Goal: Contribute content: Add original content to the website for others to see

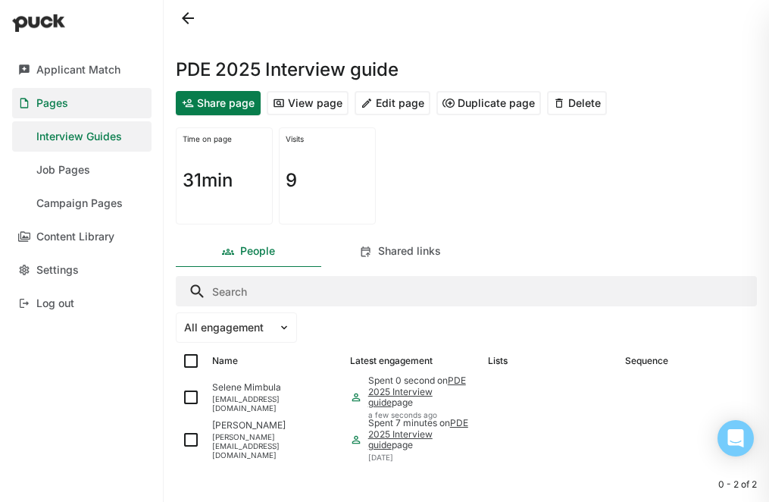
click at [51, 103] on div "Pages" at bounding box center [52, 103] width 32 height 13
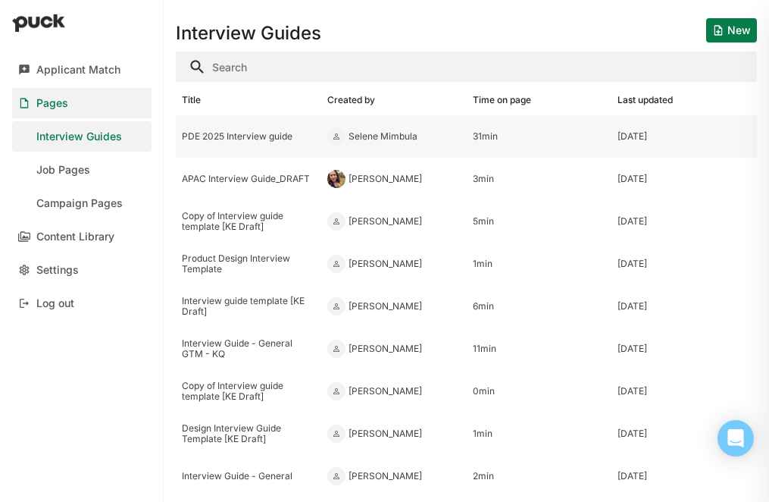
click at [241, 136] on div "PDE 2025 Interview guide" at bounding box center [248, 136] width 133 height 11
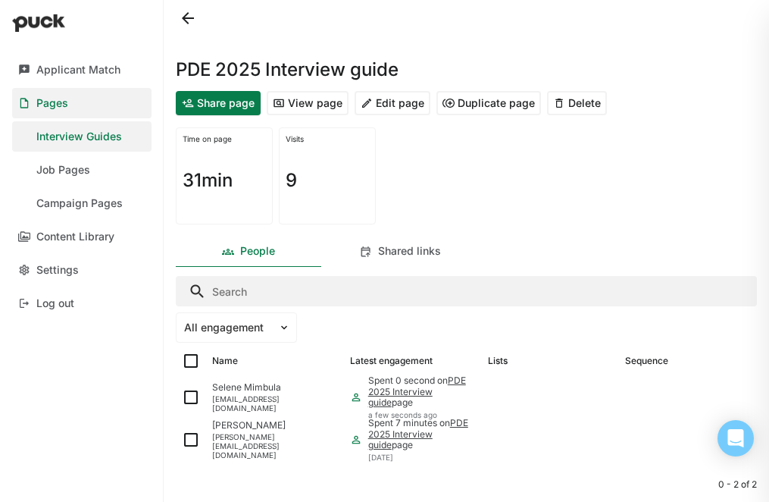
click at [396, 104] on button "Edit page" at bounding box center [393, 103] width 76 height 24
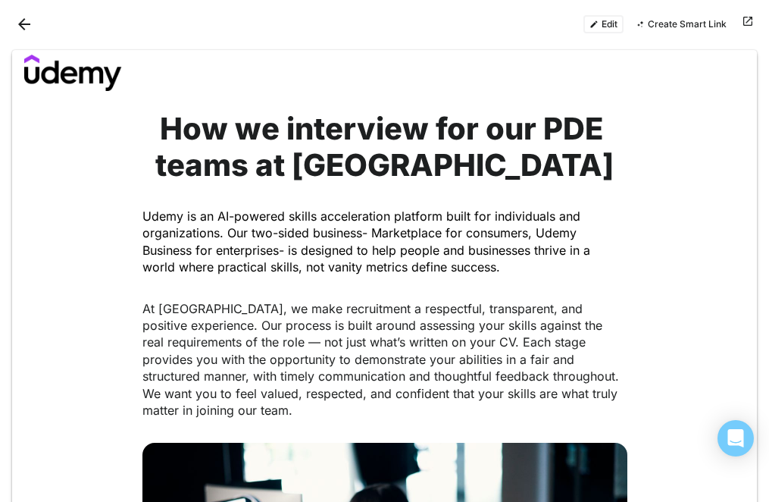
click at [536, 26] on button "Edit" at bounding box center [603, 24] width 40 height 18
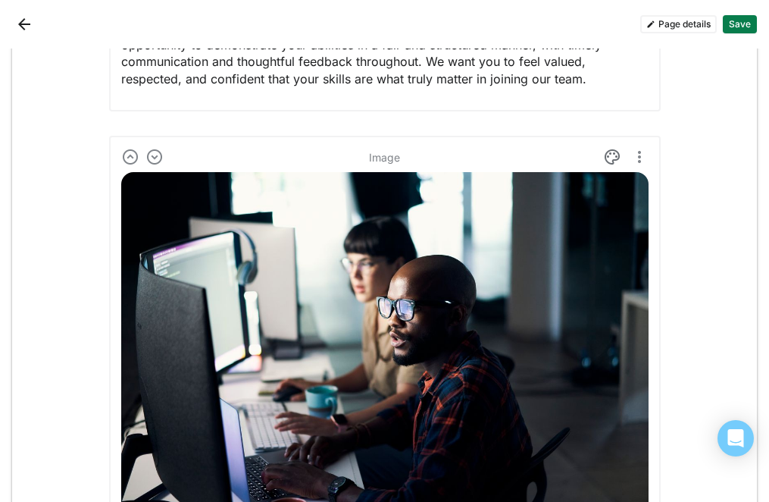
scroll to position [438, 0]
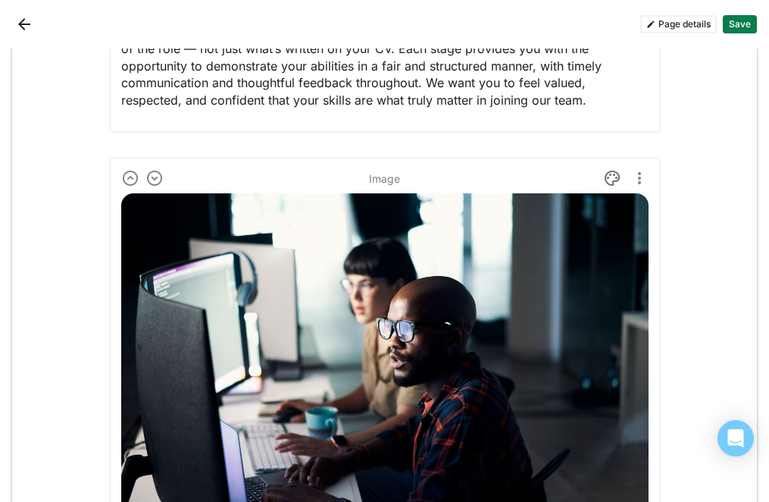
click at [152, 178] on img at bounding box center [154, 178] width 18 height 18
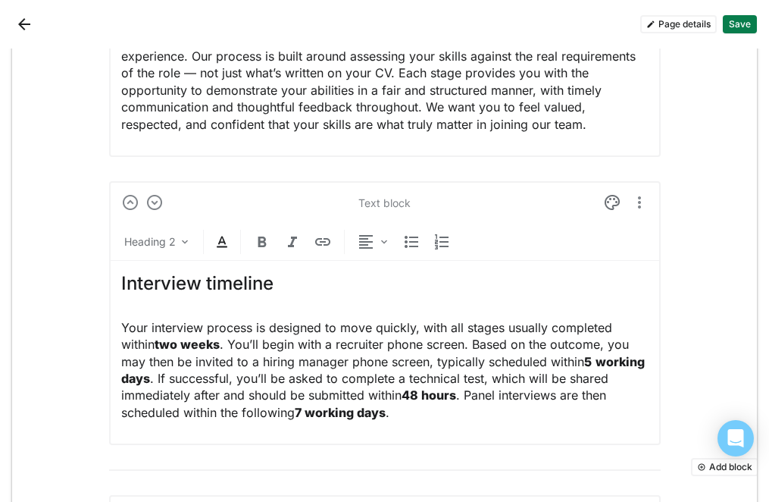
scroll to position [280, 0]
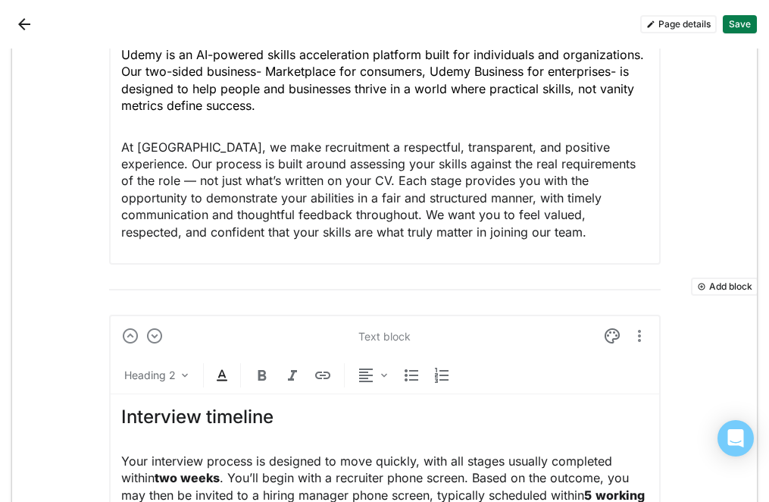
click at [536, 284] on button "Add block" at bounding box center [724, 286] width 67 height 18
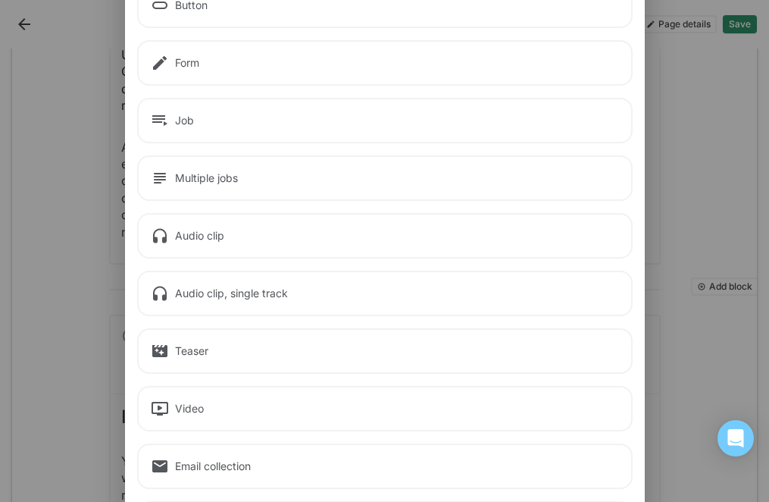
scroll to position [179, 0]
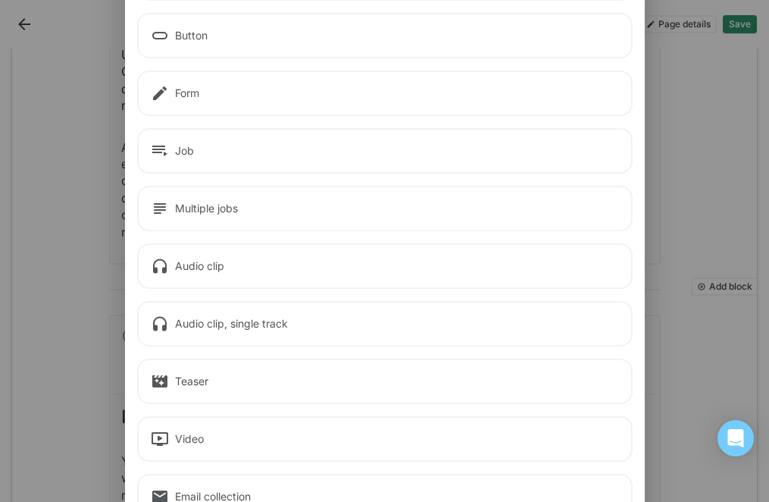
click at [209, 252] on div "Audio clip" at bounding box center [385, 265] width 496 height 45
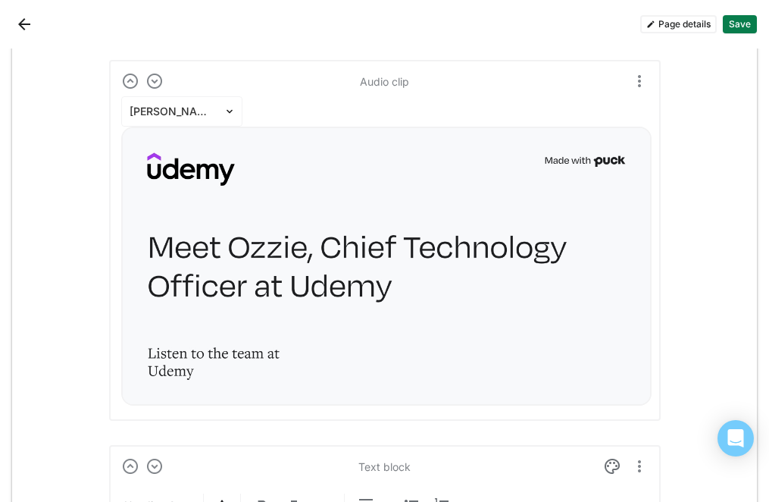
scroll to position [560, 0]
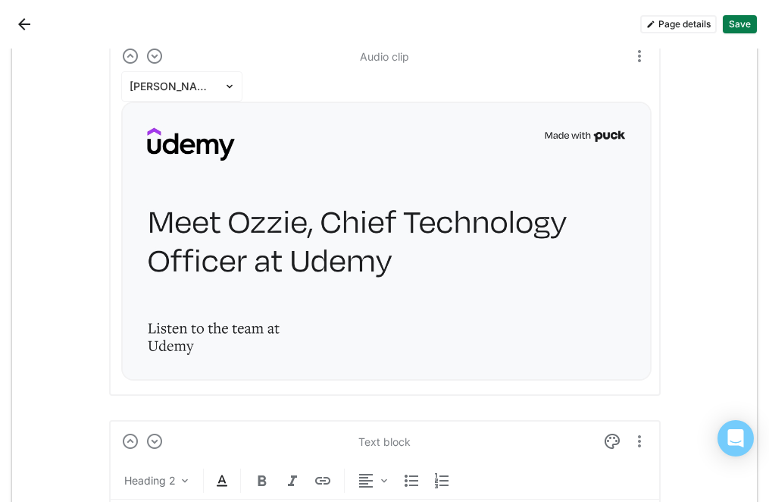
click at [536, 27] on button "Save" at bounding box center [740, 24] width 34 height 18
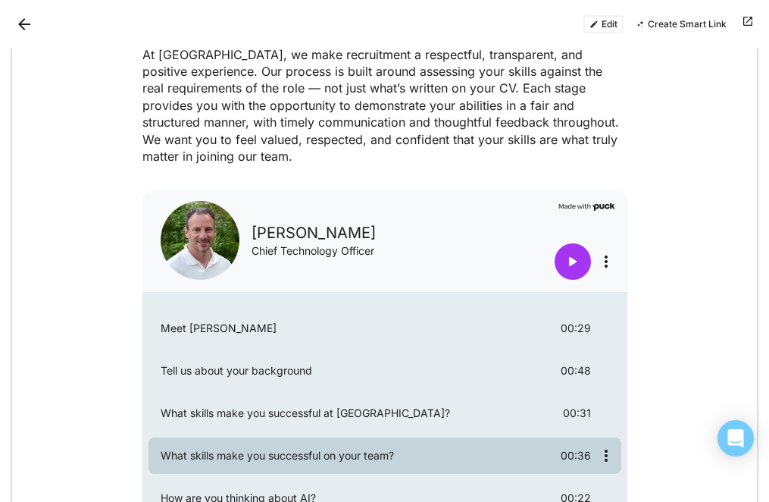
scroll to position [125, 0]
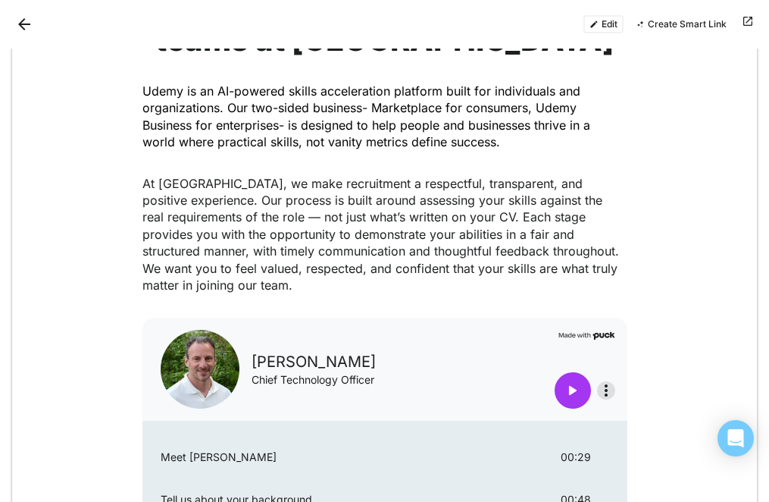
click at [536, 381] on img "More options" at bounding box center [606, 390] width 18 height 18
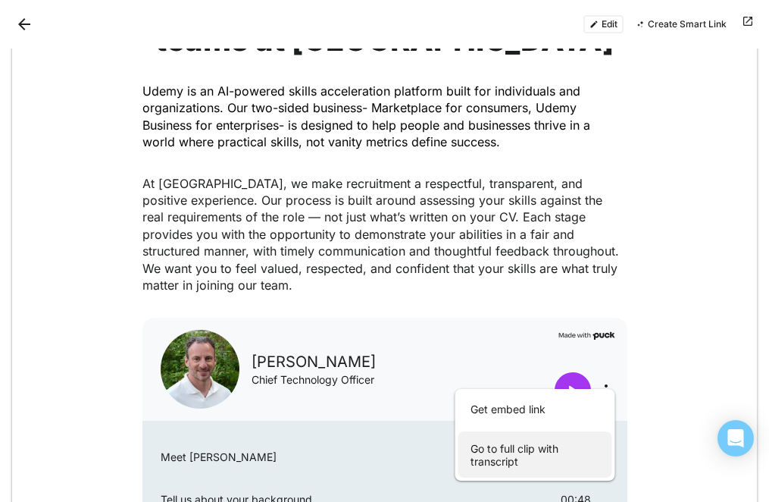
click at [486, 454] on div "Go to full clip with transcript" at bounding box center [535, 454] width 154 height 46
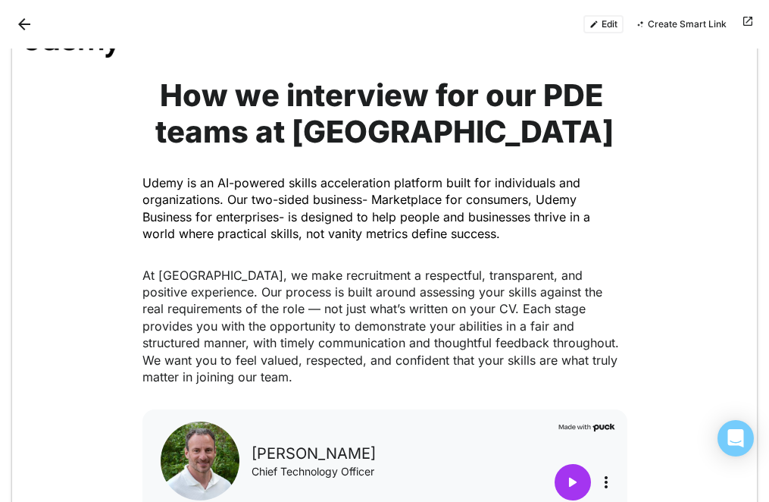
scroll to position [0, 0]
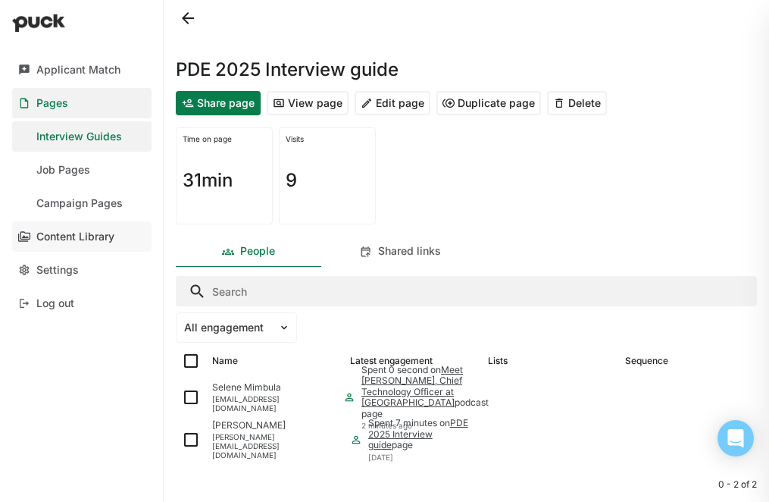
click at [65, 236] on div "Content Library" at bounding box center [75, 236] width 78 height 13
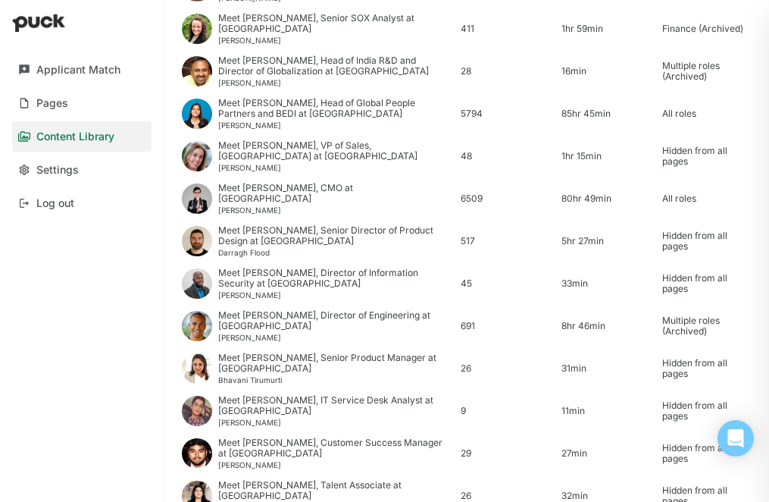
scroll to position [1385, 0]
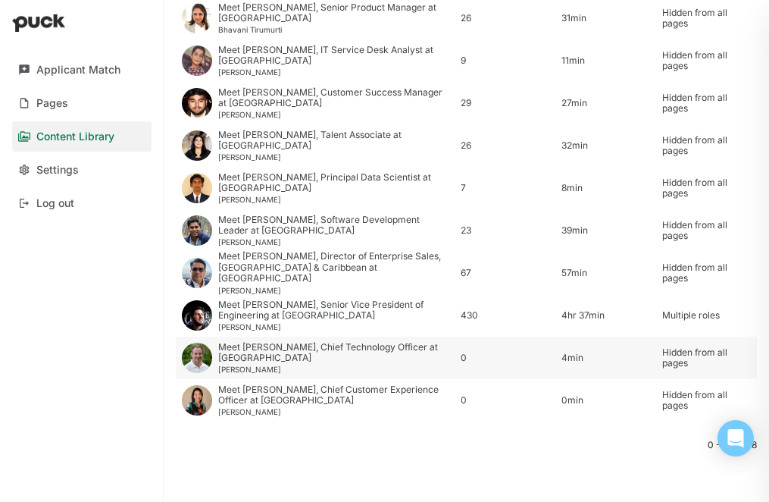
click at [536, 360] on div "Hidden from all pages" at bounding box center [706, 358] width 89 height 22
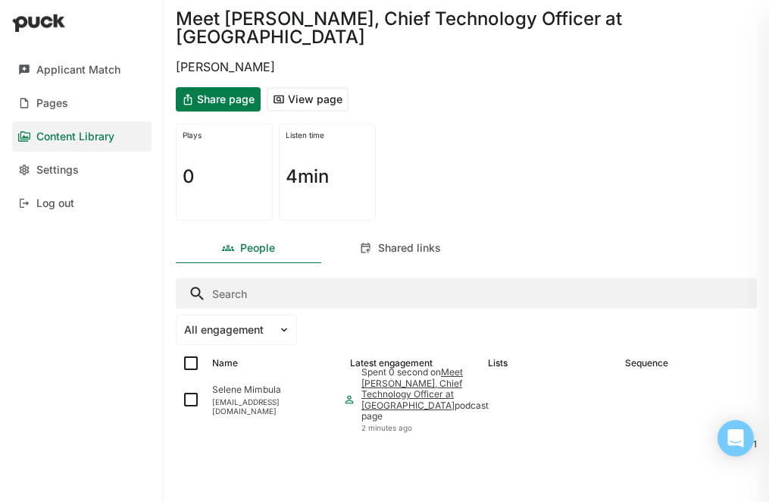
scroll to position [31, 0]
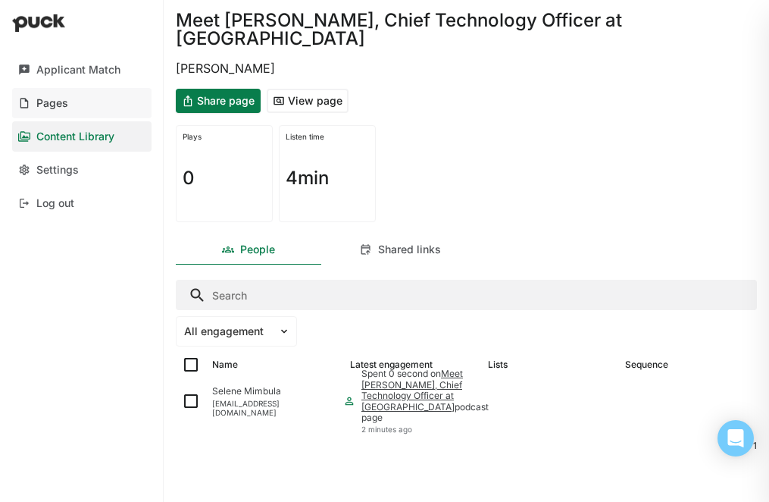
click at [55, 108] on div "Pages" at bounding box center [52, 103] width 32 height 13
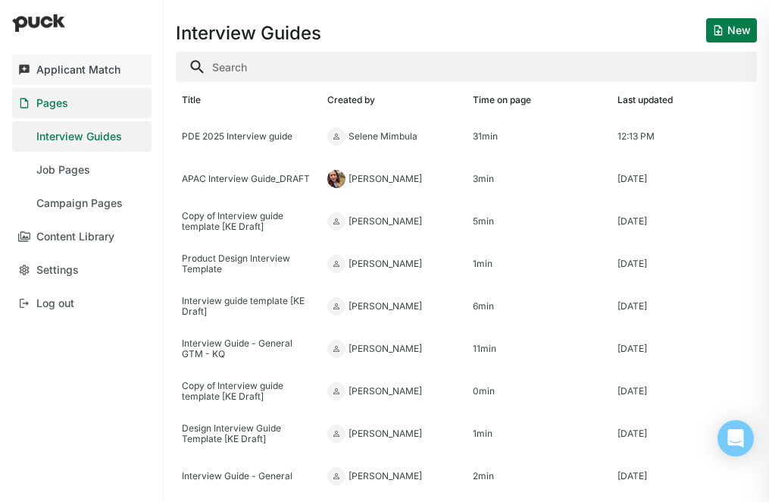
click at [61, 74] on div "Applicant Match" at bounding box center [78, 70] width 84 height 13
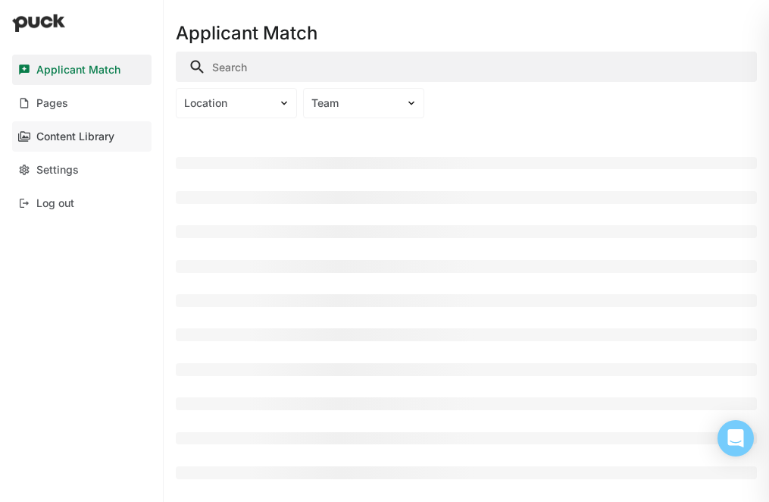
click at [73, 127] on link "Content Library" at bounding box center [81, 136] width 139 height 30
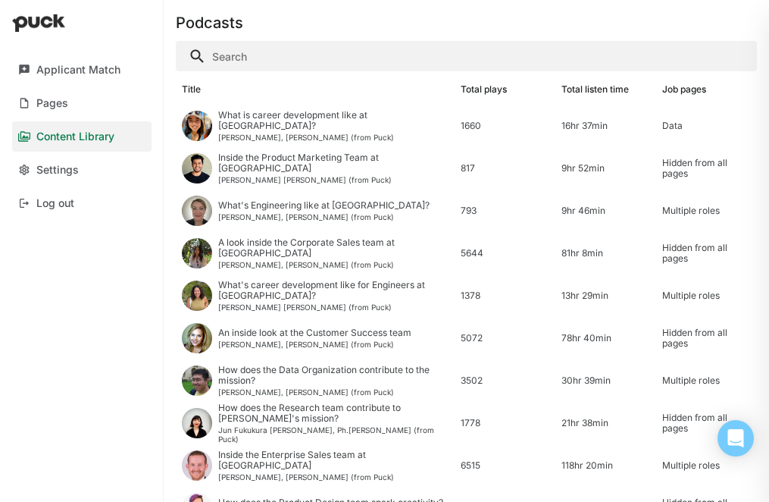
scroll to position [111, 0]
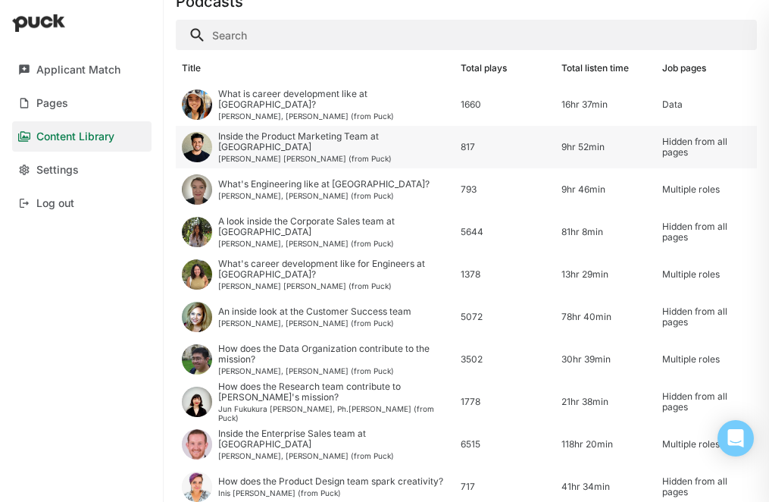
click at [536, 142] on div "Hidden from all pages" at bounding box center [706, 147] width 89 height 22
